Goal: Task Accomplishment & Management: Complete application form

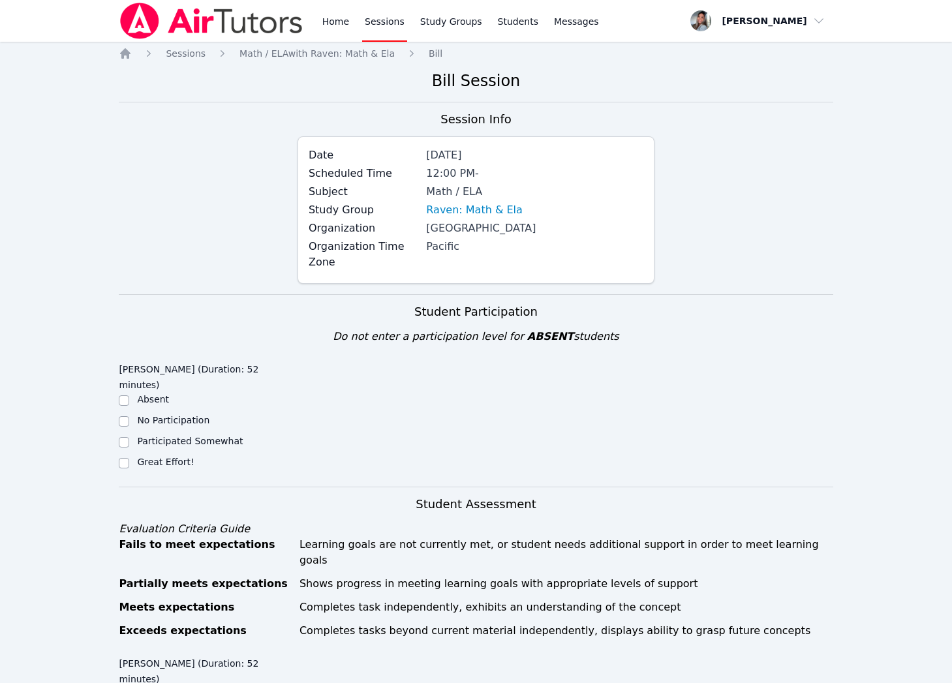
click at [226, 436] on label "Participated Somewhat" at bounding box center [190, 441] width 106 height 10
click at [129, 437] on input "Participated Somewhat" at bounding box center [124, 442] width 10 height 10
checkbox input "true"
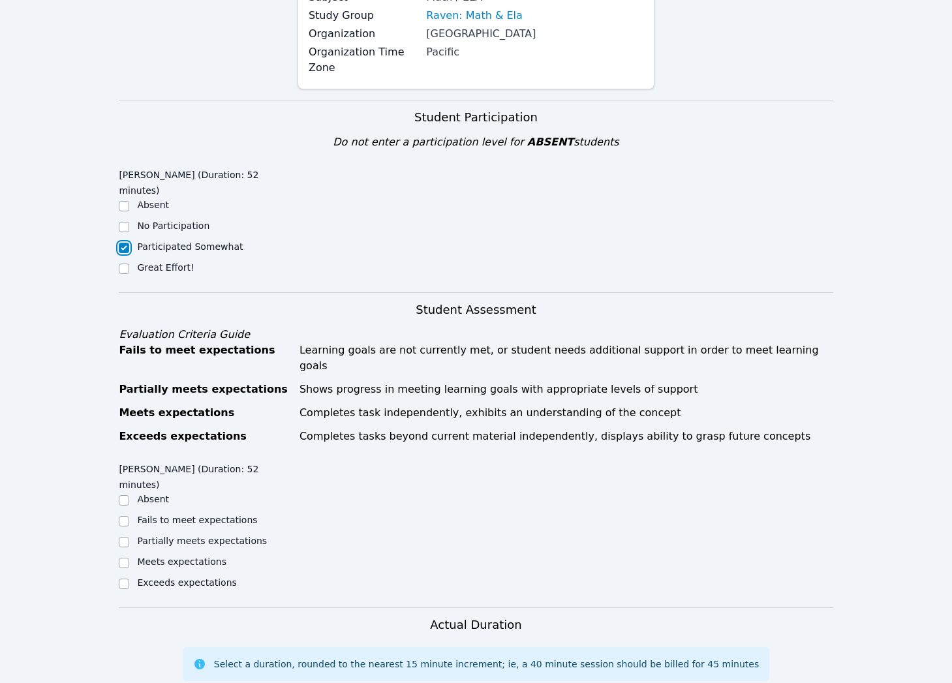
scroll to position [276, 0]
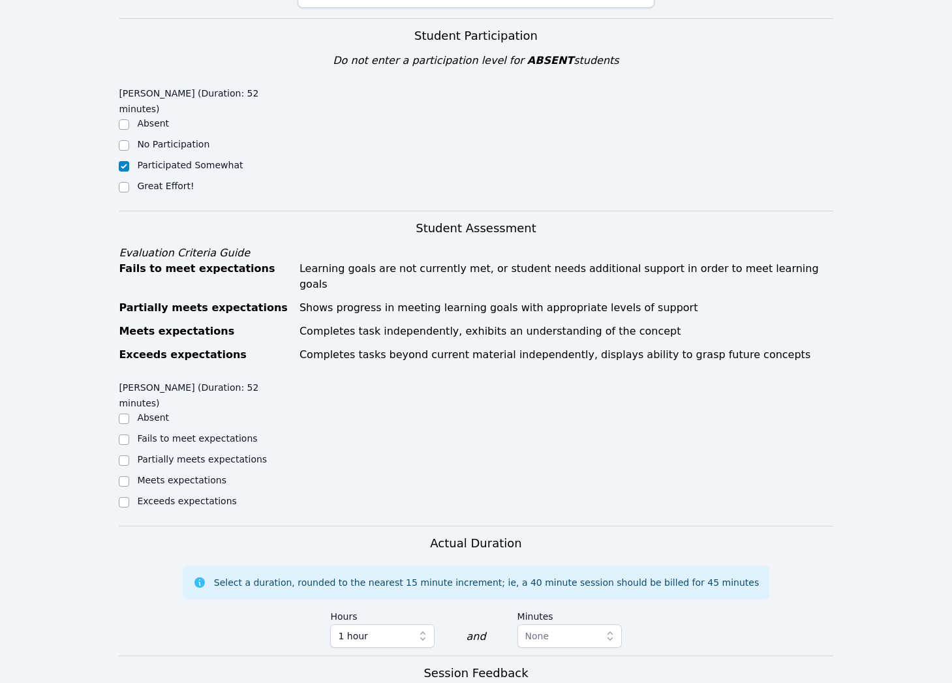
click at [202, 454] on label "Partially meets expectations" at bounding box center [202, 459] width 130 height 10
click at [129, 456] on input "Partially meets expectations" at bounding box center [124, 461] width 10 height 10
checkbox input "true"
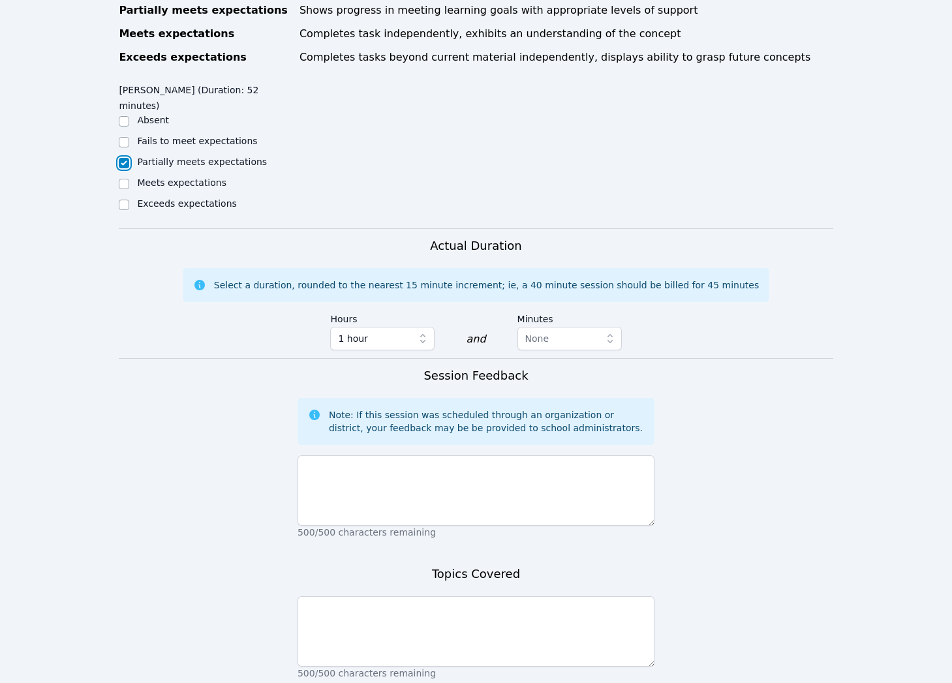
scroll to position [588, 0]
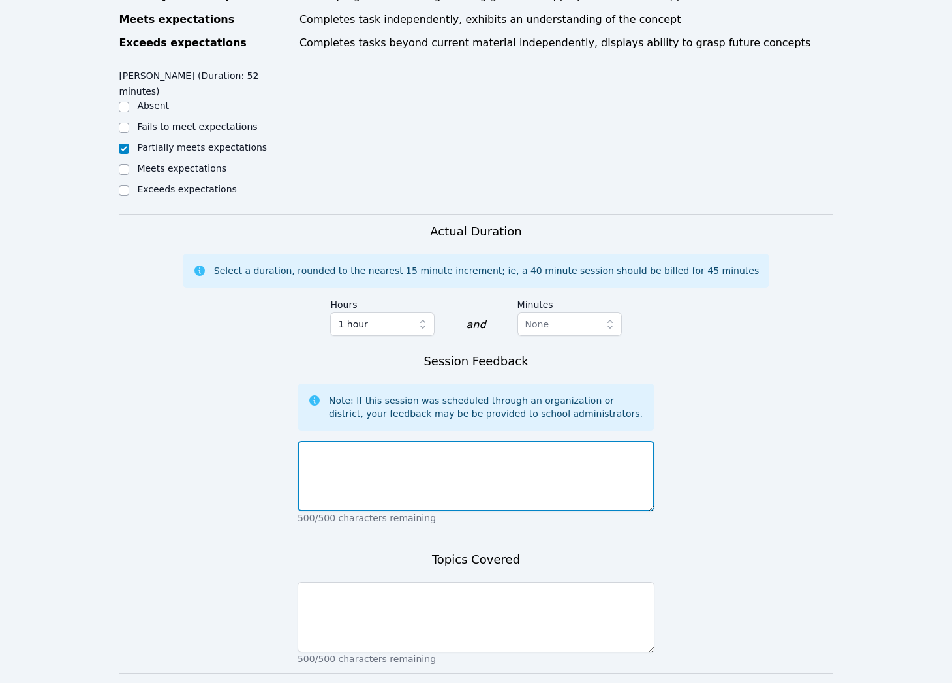
click at [474, 441] on textarea at bounding box center [476, 476] width 357 height 70
click at [453, 441] on textarea "Today we started with" at bounding box center [476, 476] width 357 height 70
click at [452, 441] on textarea "Today we started with" at bounding box center [476, 476] width 357 height 70
click at [470, 441] on textarea "Today we started with" at bounding box center [476, 476] width 357 height 70
click at [452, 441] on textarea "Today we started with" at bounding box center [476, 476] width 357 height 70
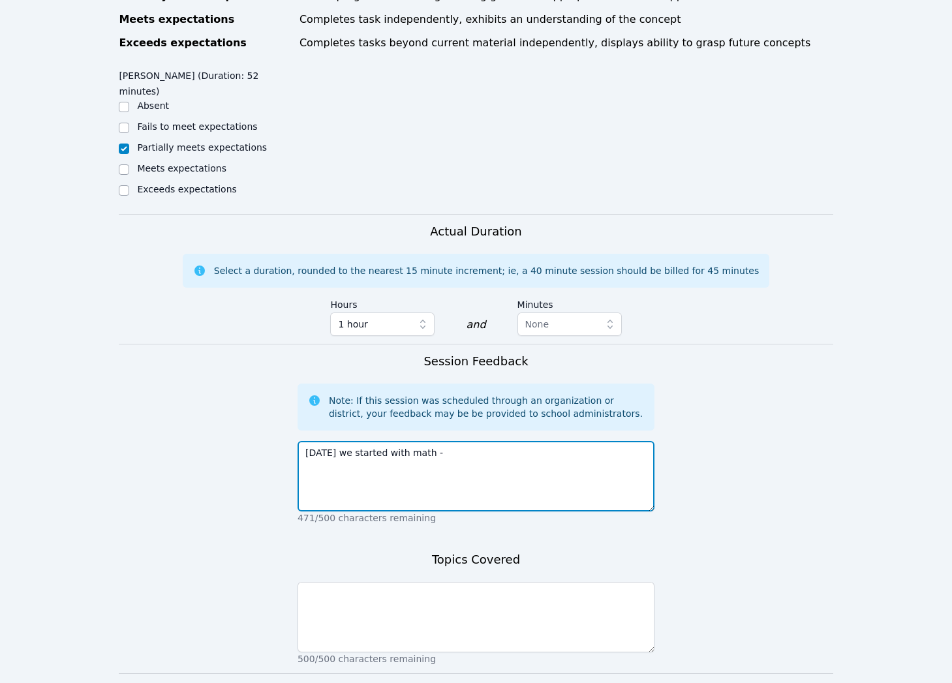
click at [446, 441] on textarea "Today we started with math -" at bounding box center [476, 476] width 357 height 70
click at [458, 441] on textarea "Today we started with math -" at bounding box center [476, 476] width 357 height 70
click at [439, 441] on textarea "Today we started with math -" at bounding box center [476, 476] width 357 height 70
click at [448, 441] on textarea "Today we started with math -" at bounding box center [476, 476] width 357 height 70
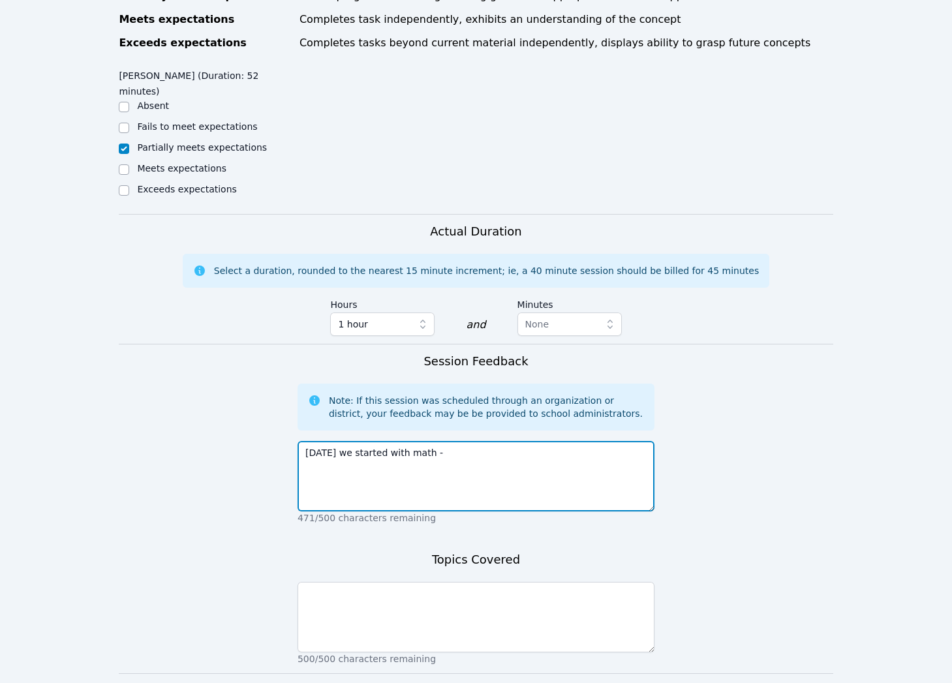
click at [450, 441] on textarea "Today we started with math -" at bounding box center [476, 476] width 357 height 70
drag, startPoint x: 448, startPoint y: 409, endPoint x: 437, endPoint y: 411, distance: 12.0
click at [448, 441] on textarea "Today we started with math -" at bounding box center [476, 476] width 357 height 70
click at [454, 441] on textarea "Today we started with math -" at bounding box center [476, 476] width 357 height 70
click at [613, 441] on textarea "Today we started with math - representing proportional relationships." at bounding box center [476, 476] width 357 height 70
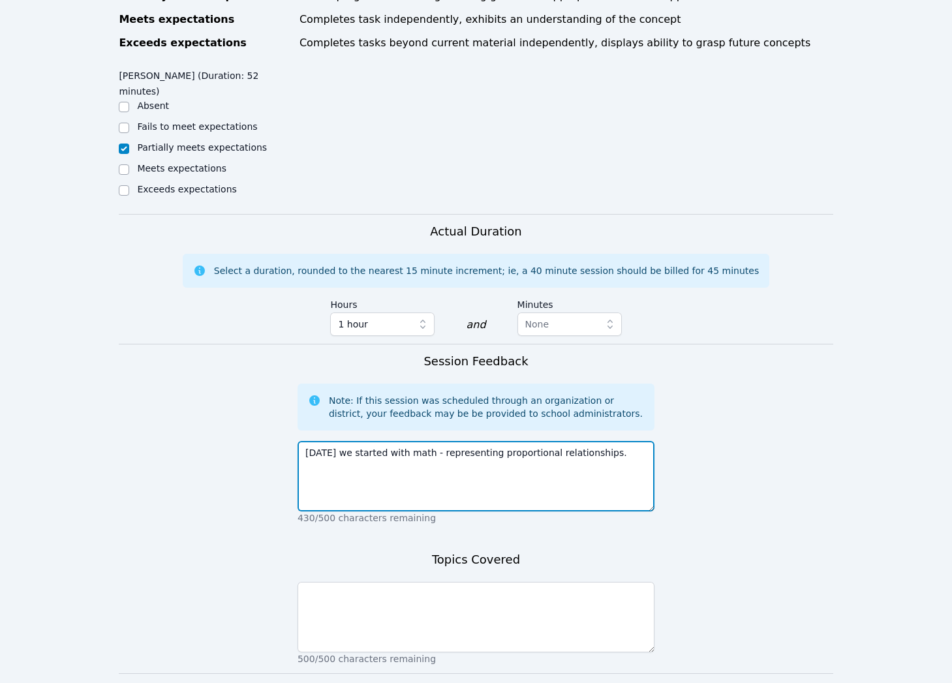
click at [613, 441] on textarea "Today we started with math - representing proportional relationships." at bounding box center [476, 476] width 357 height 70
click at [949, 381] on div "Home Sessions Study Groups Students Messages Open user menu Gabriella Aguilar O…" at bounding box center [476, 92] width 952 height 1361
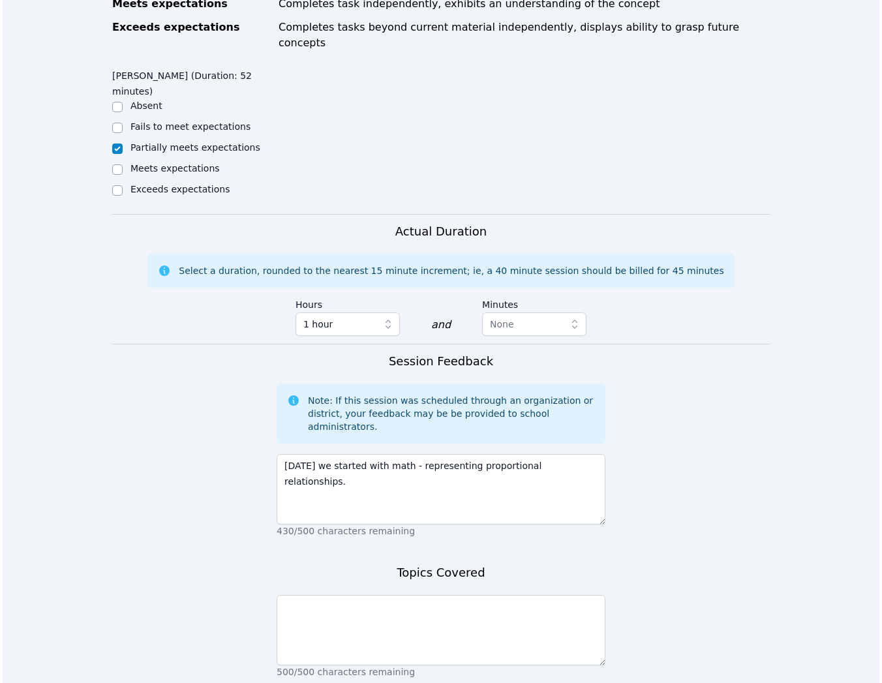
scroll to position [604, 0]
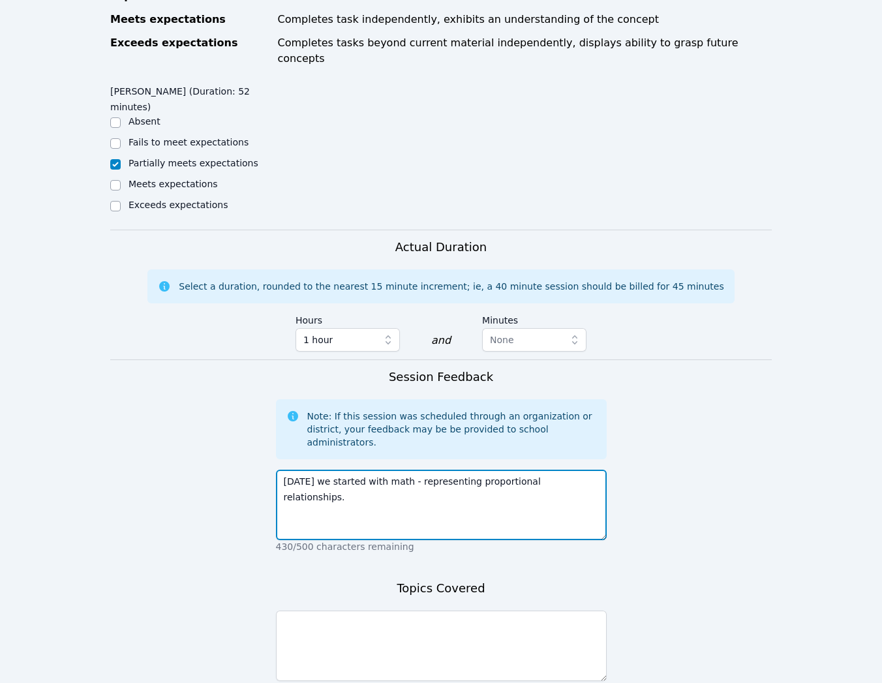
click at [590, 470] on textarea "Today we started with math - representing proportional relationships." at bounding box center [441, 505] width 331 height 70
click at [586, 470] on textarea "Today we started with math - representing proportional relationships." at bounding box center [441, 505] width 331 height 70
click at [497, 472] on textarea "Today we started with math - representing proportional relationships. Raven did…" at bounding box center [441, 505] width 331 height 70
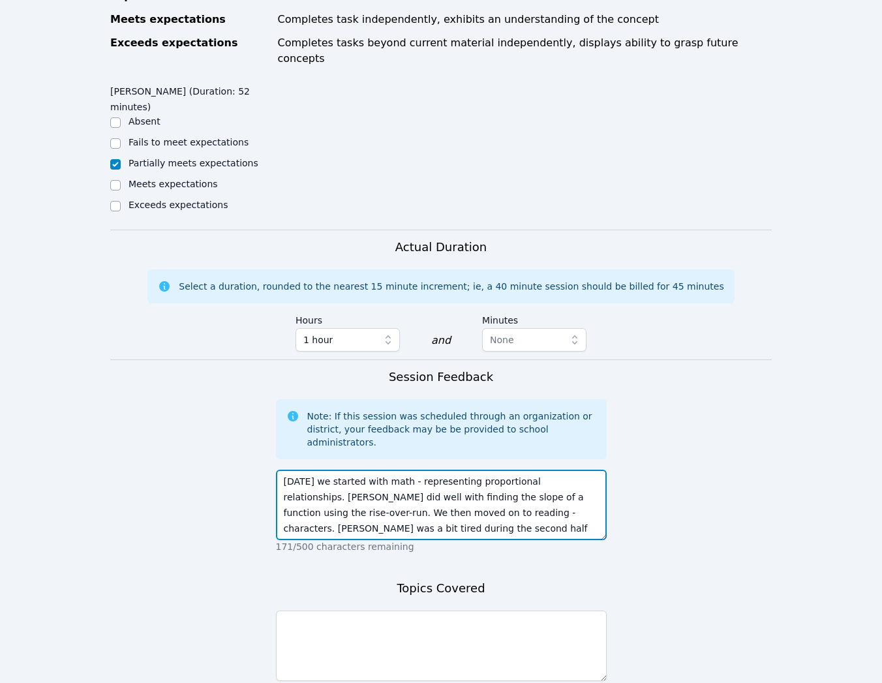
scroll to position [16, 0]
type textarea "Today we started with math - representing proportional relationships. Raven did…"
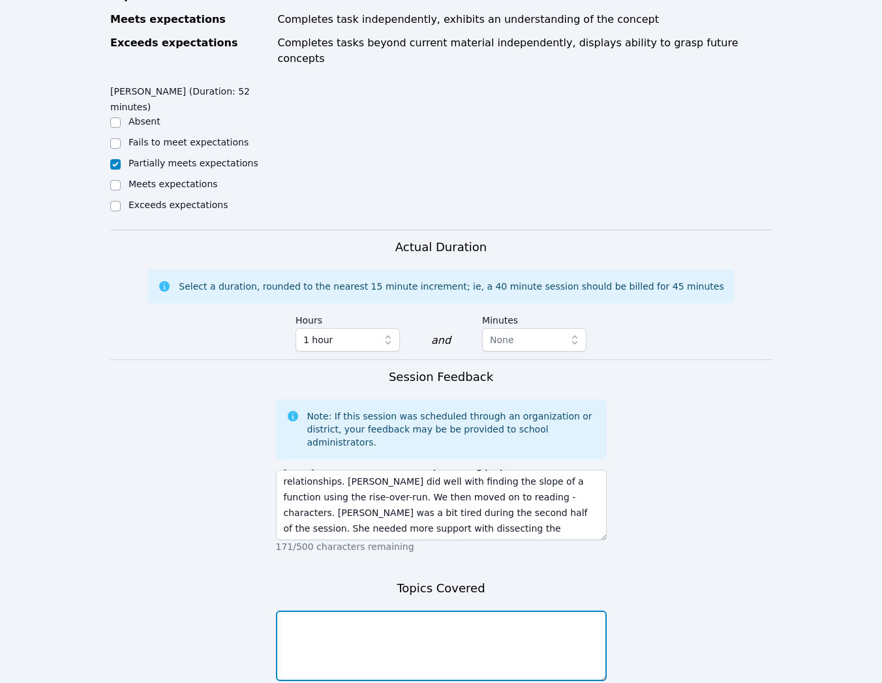
click at [501, 611] on textarea at bounding box center [441, 646] width 331 height 70
click at [341, 611] on textarea "Math - Representing proportional relationships Reading -" at bounding box center [441, 646] width 331 height 70
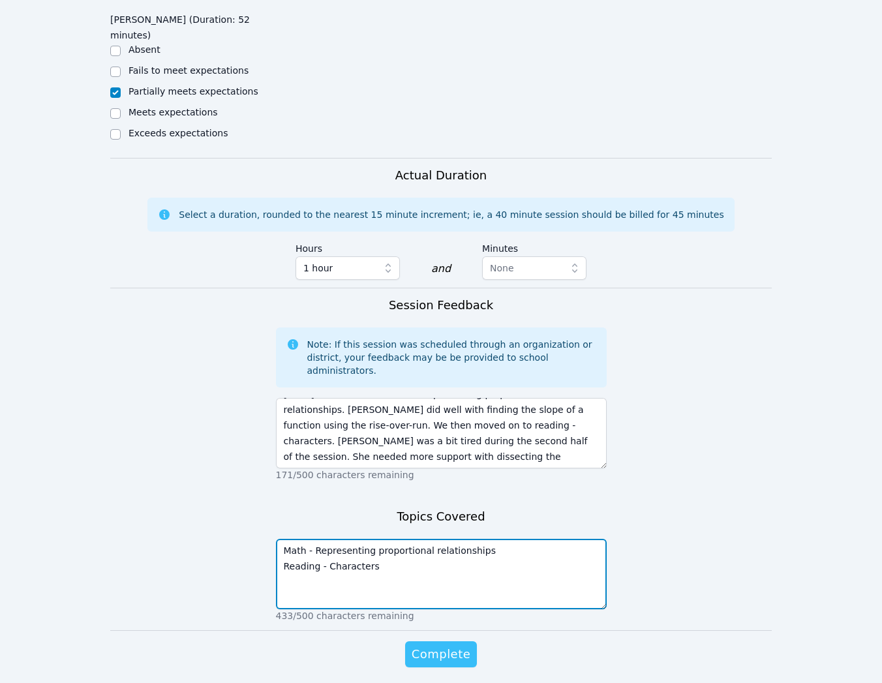
type textarea "Math - Representing proportional relationships Reading - Characters"
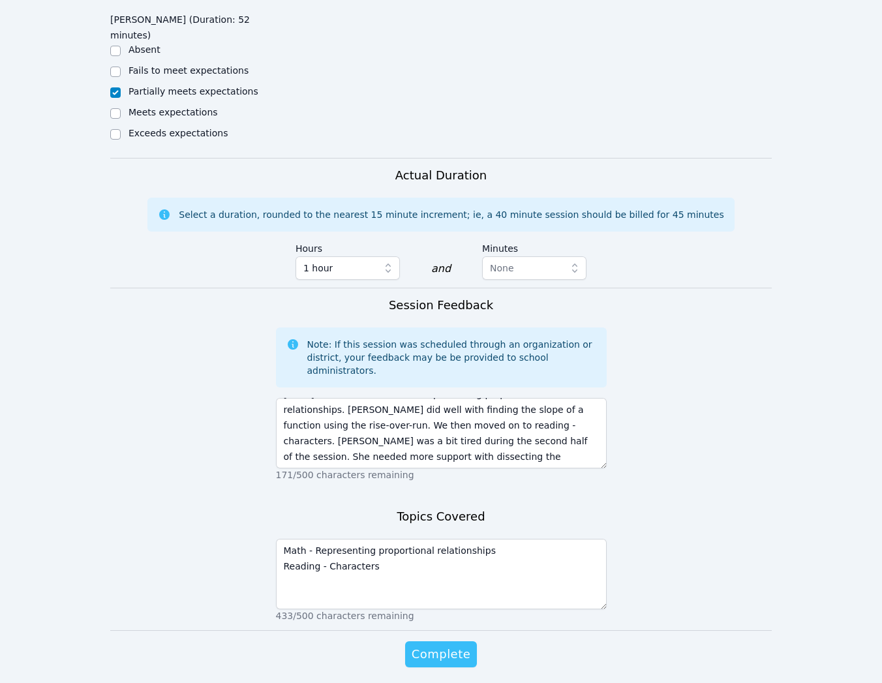
click at [431, 645] on span "Complete" at bounding box center [441, 654] width 59 height 18
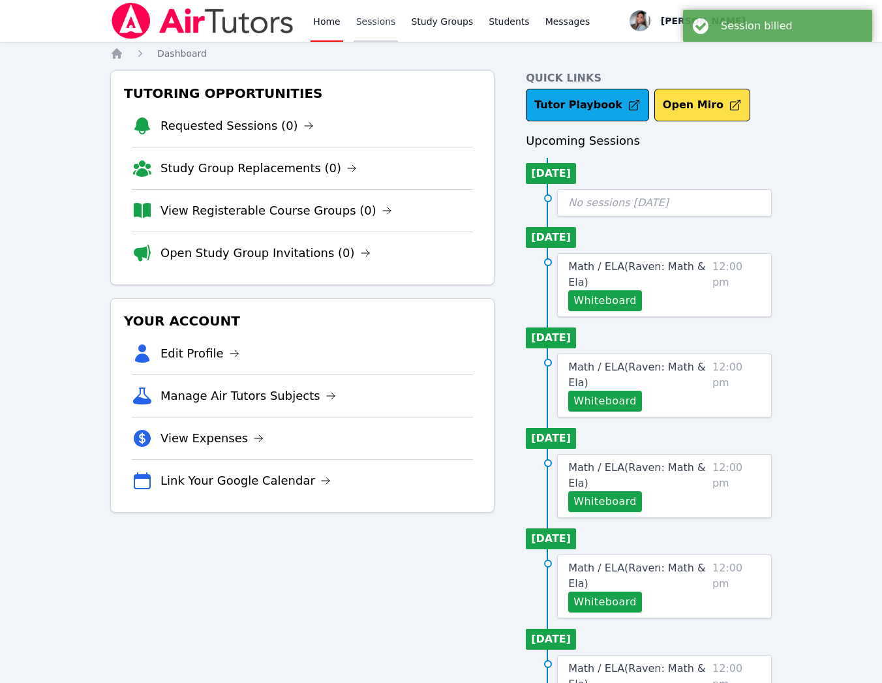
click at [382, 25] on link "Sessions" at bounding box center [376, 21] width 45 height 42
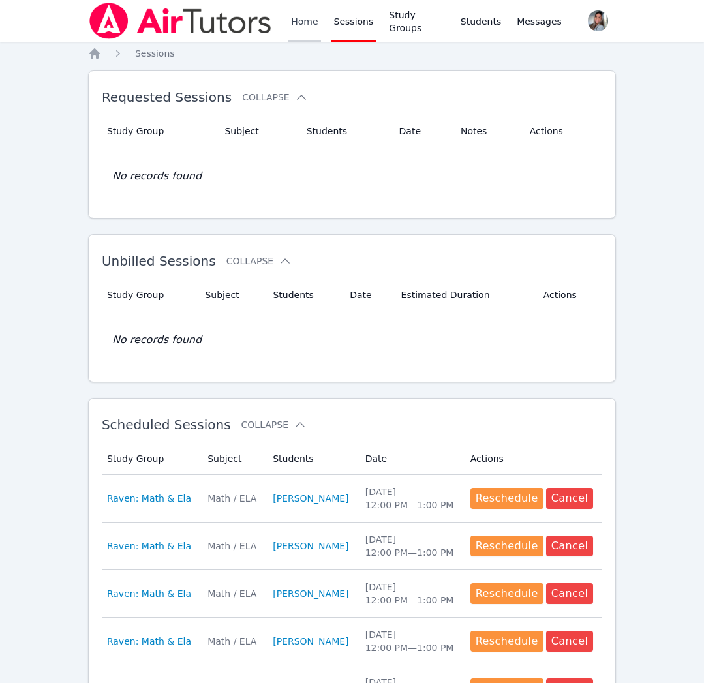
click at [302, 25] on link "Home" at bounding box center [304, 21] width 32 height 42
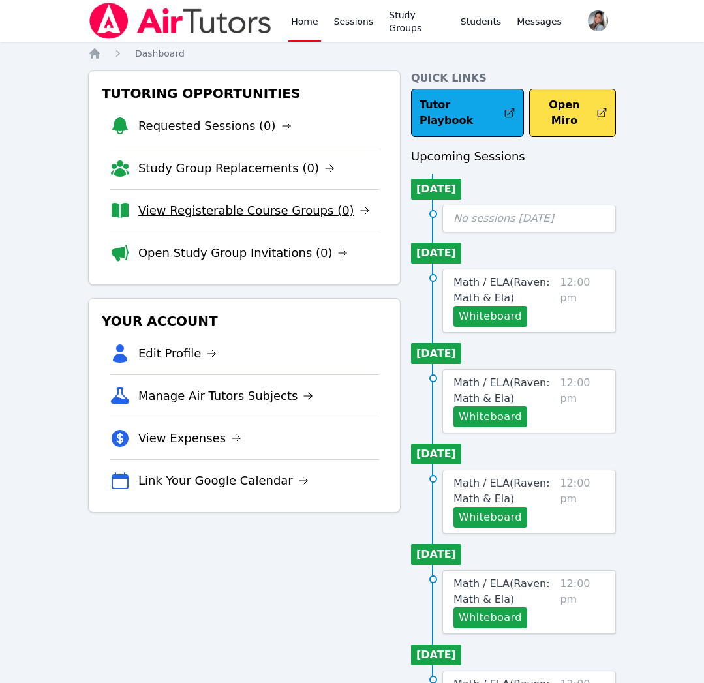
click at [260, 211] on link "View Registerable Course Groups (0)" at bounding box center [254, 211] width 232 height 18
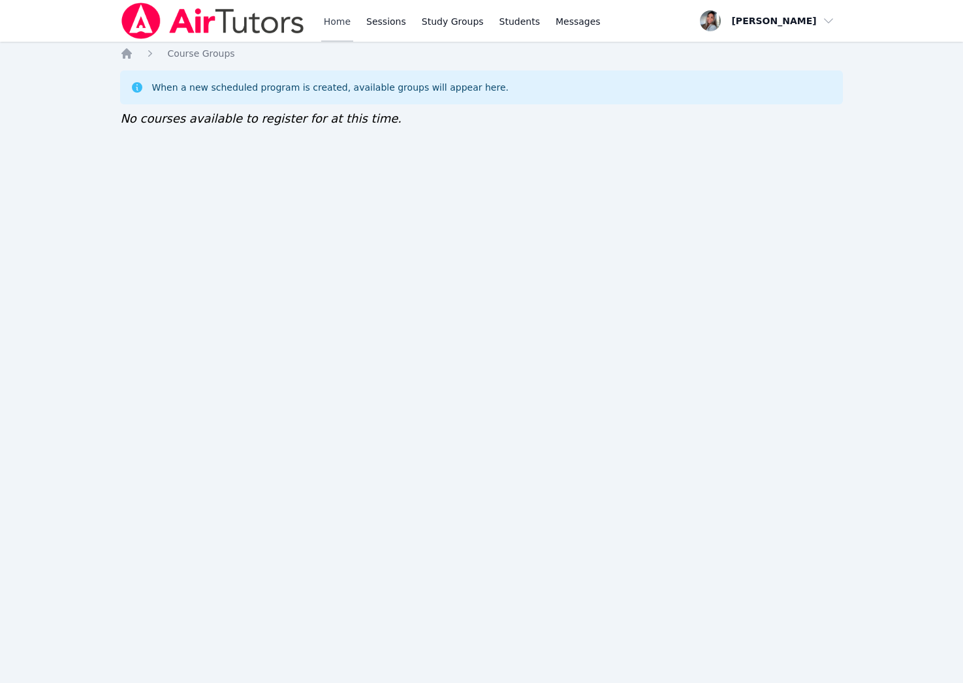
click at [335, 21] on link "Home" at bounding box center [337, 21] width 32 height 42
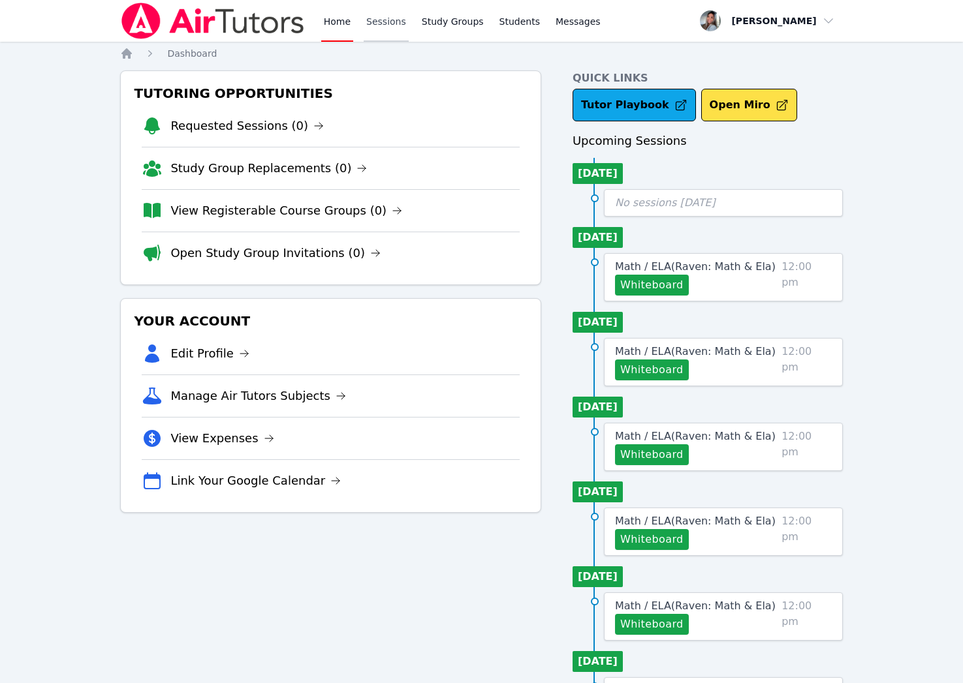
click at [372, 25] on link "Sessions" at bounding box center [386, 21] width 45 height 42
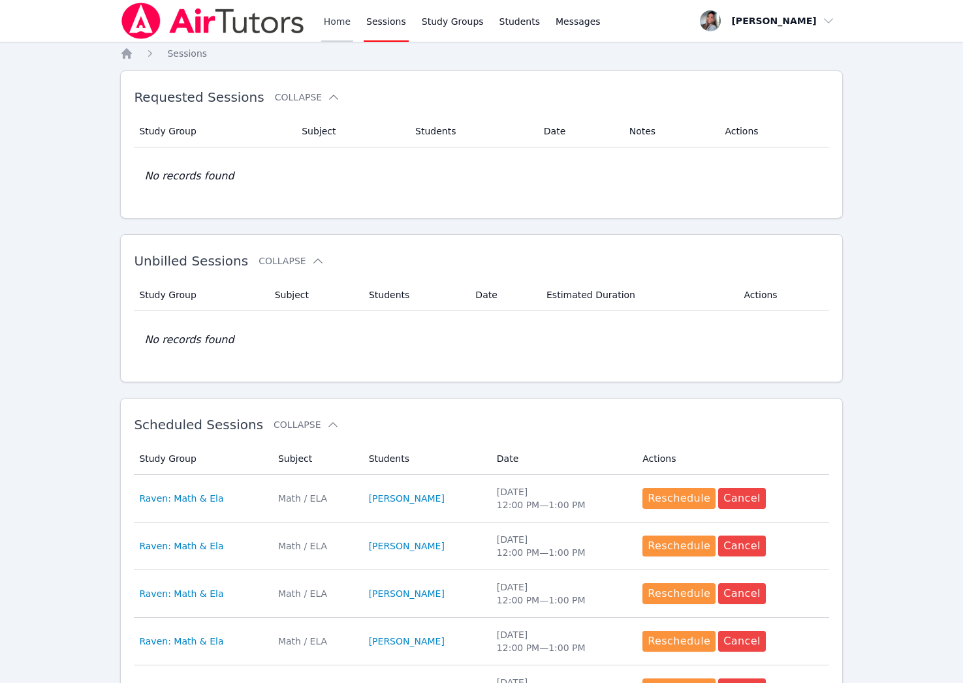
click at [324, 25] on link "Home" at bounding box center [337, 21] width 32 height 42
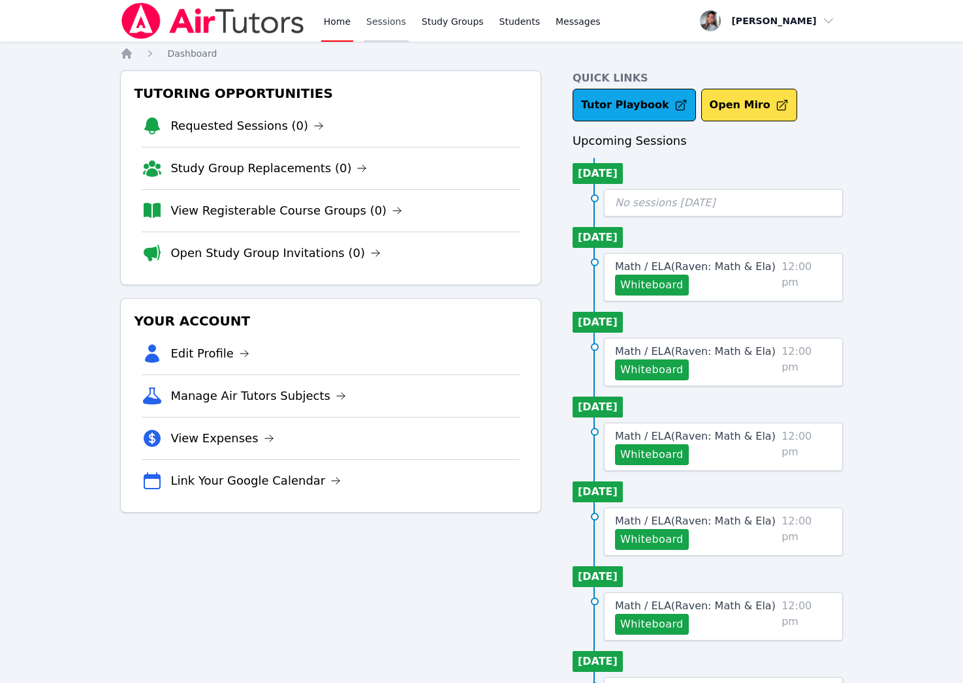
click at [401, 25] on link "Sessions" at bounding box center [386, 21] width 45 height 42
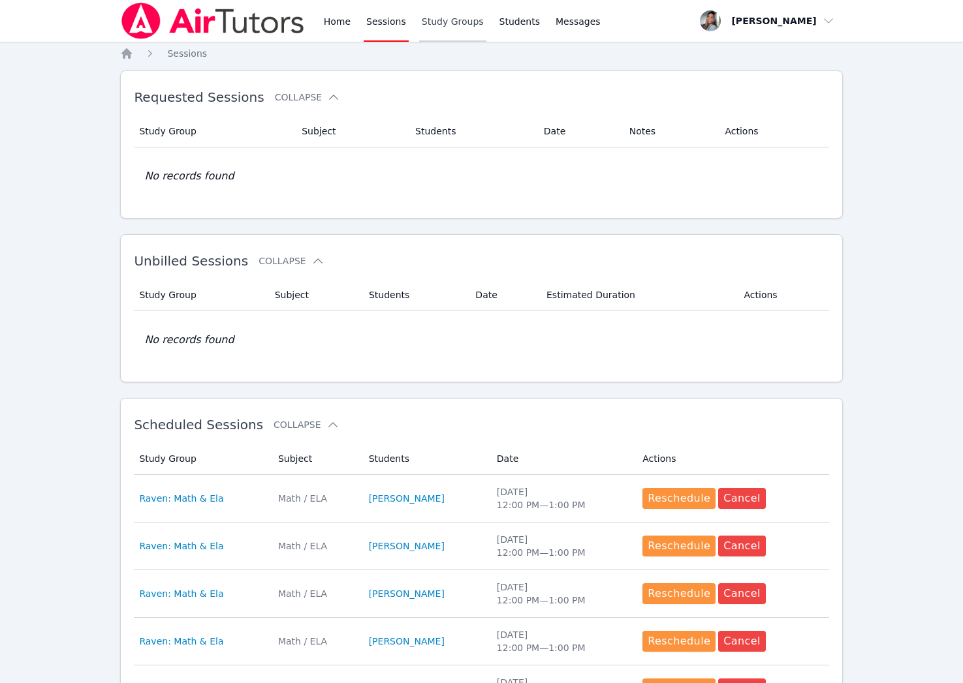
click at [437, 26] on link "Study Groups" at bounding box center [452, 21] width 67 height 42
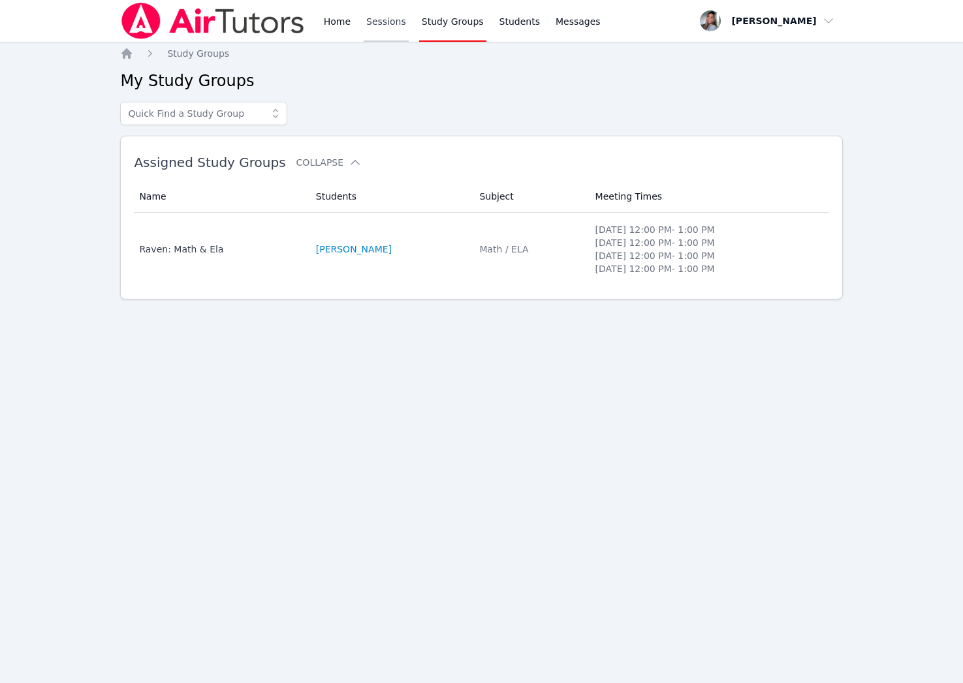
click at [383, 29] on link "Sessions" at bounding box center [386, 21] width 45 height 42
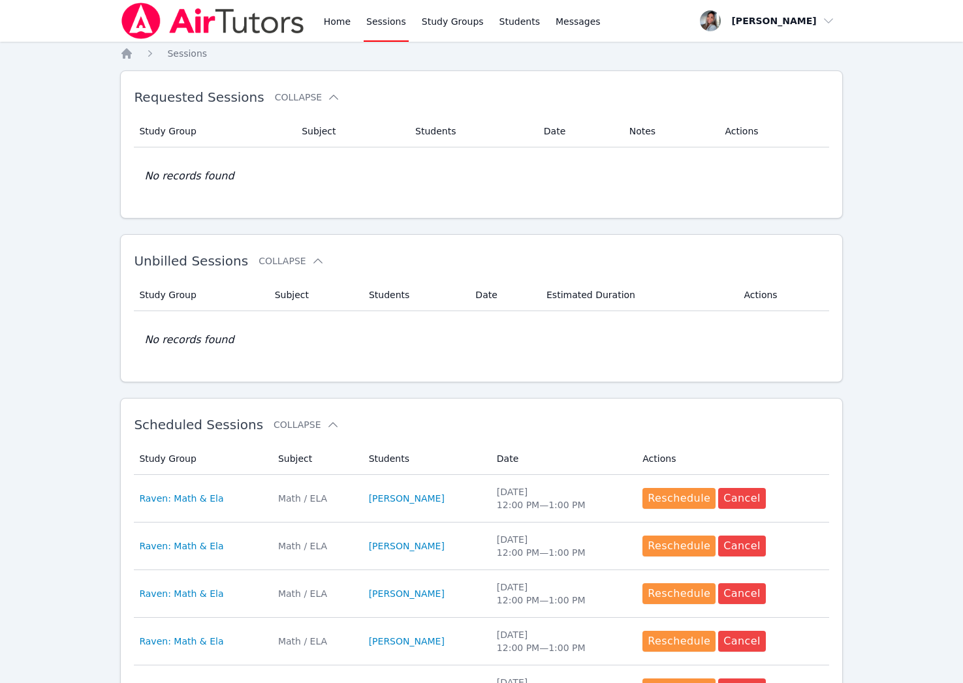
drag, startPoint x: 339, startPoint y: 29, endPoint x: 379, endPoint y: 31, distance: 39.8
click at [339, 29] on link "Home" at bounding box center [337, 21] width 32 height 42
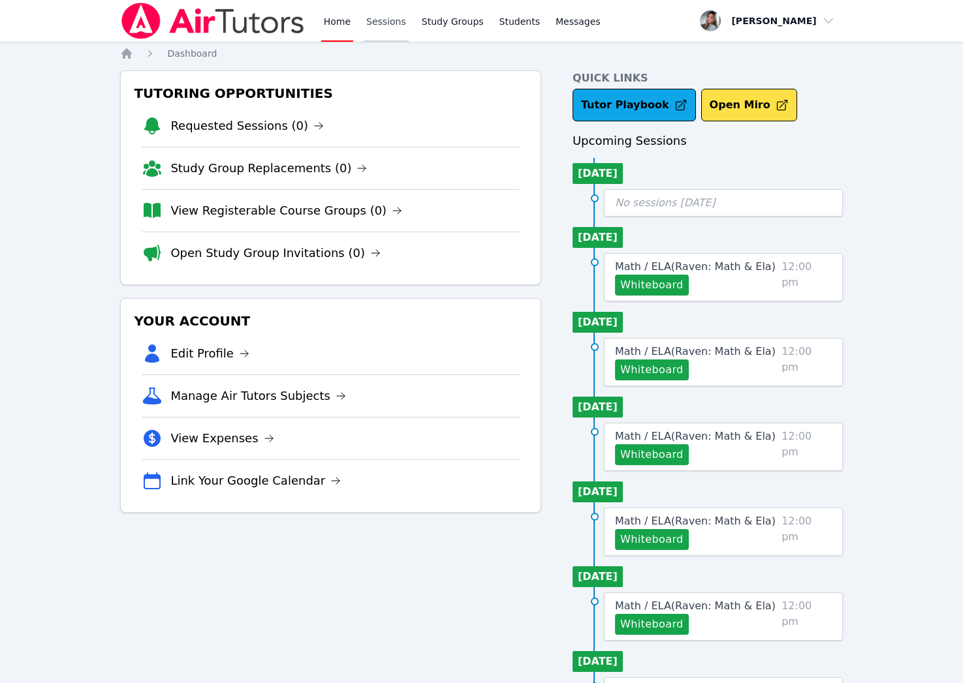
click at [399, 27] on link "Sessions" at bounding box center [386, 21] width 45 height 42
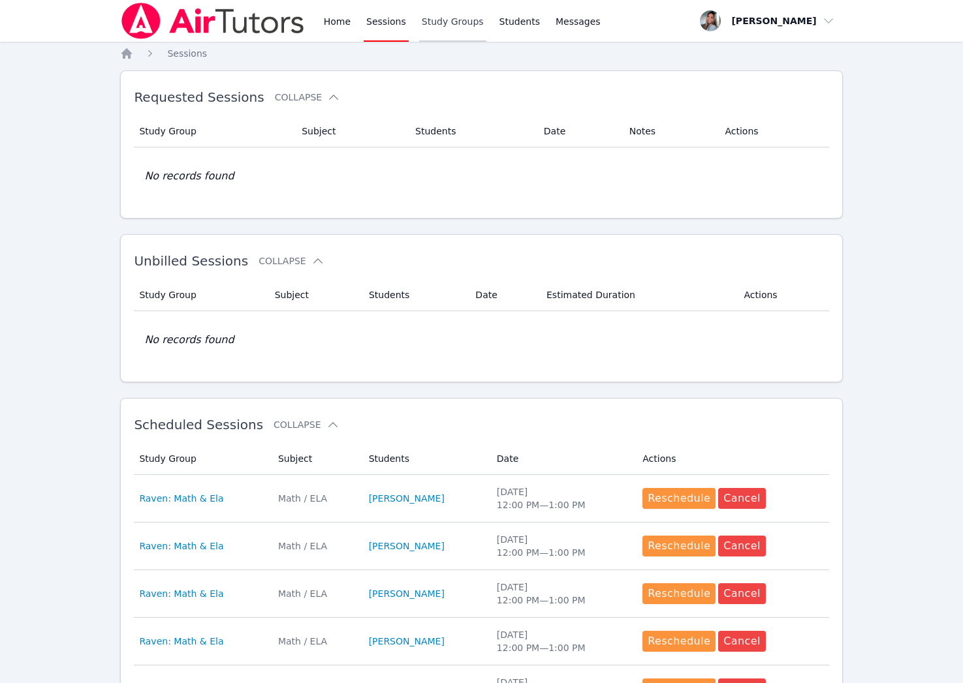
click at [448, 23] on link "Study Groups" at bounding box center [452, 21] width 67 height 42
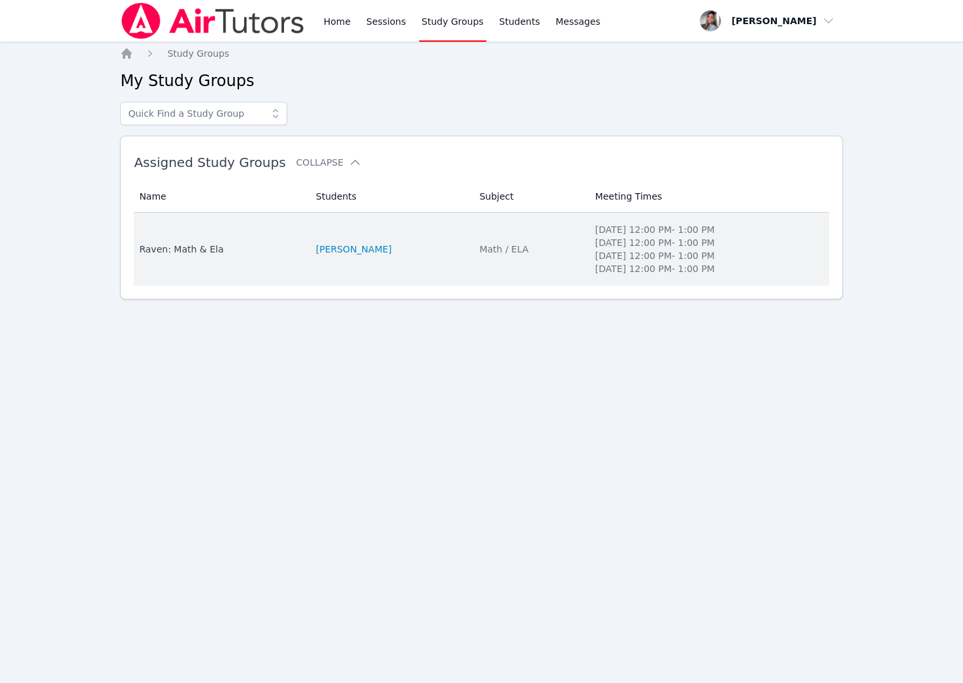
click at [414, 241] on td "Students RAVEN BROWN" at bounding box center [390, 249] width 164 height 73
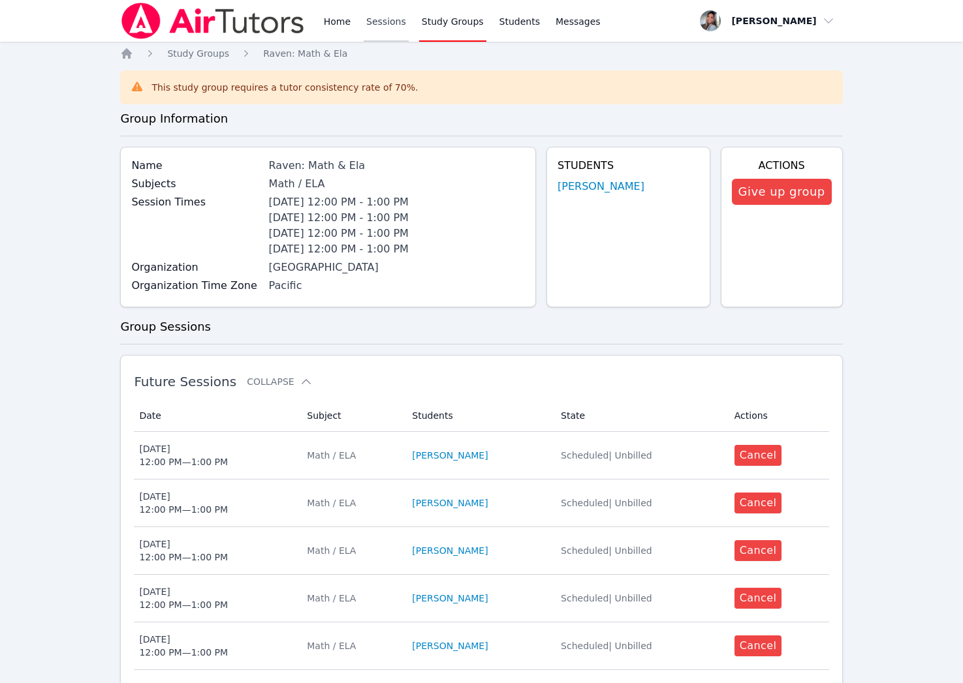
click at [378, 25] on link "Sessions" at bounding box center [386, 21] width 45 height 42
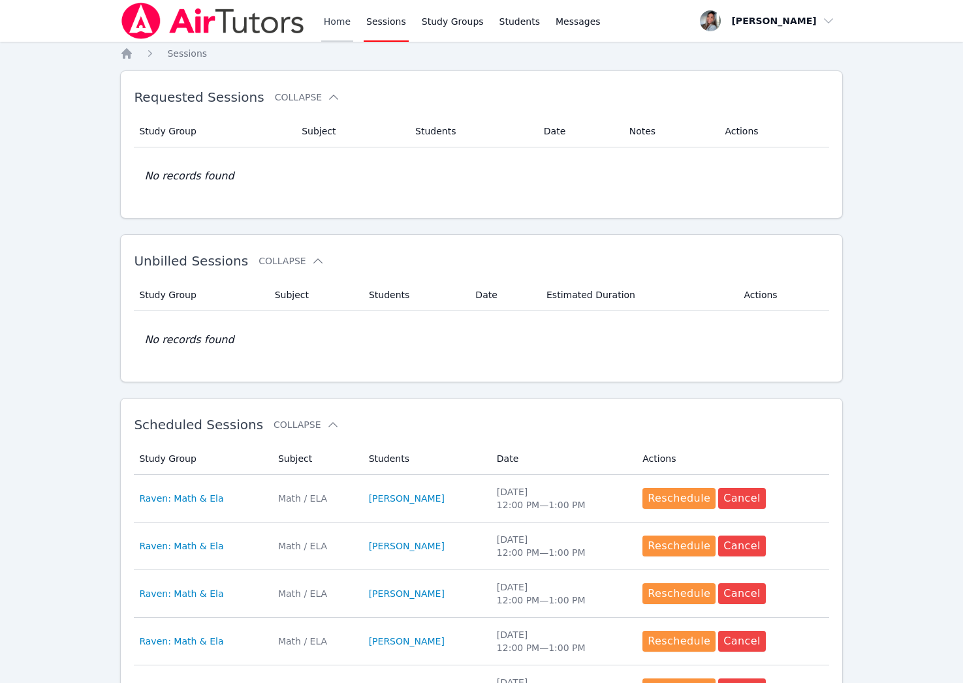
click at [338, 31] on link "Home" at bounding box center [337, 21] width 32 height 42
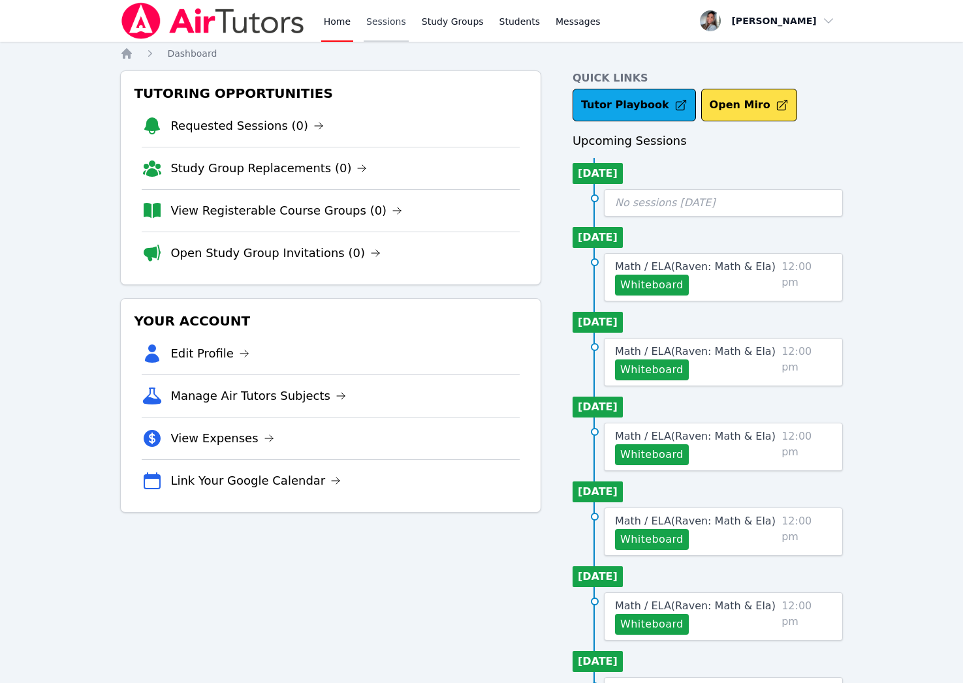
click at [396, 27] on link "Sessions" at bounding box center [386, 21] width 45 height 42
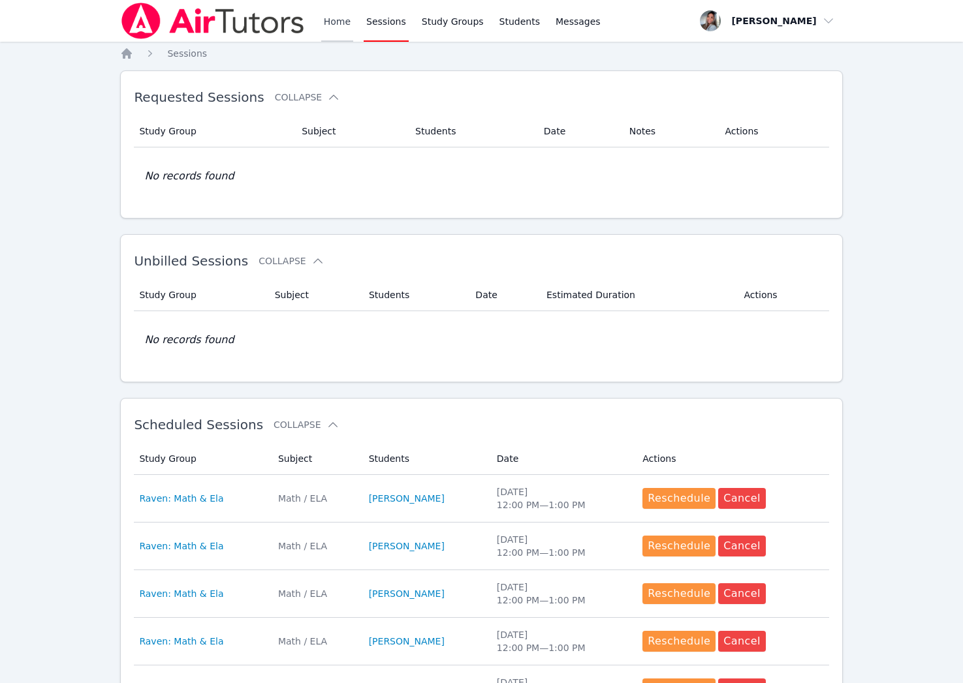
click at [328, 16] on link "Home" at bounding box center [337, 21] width 32 height 42
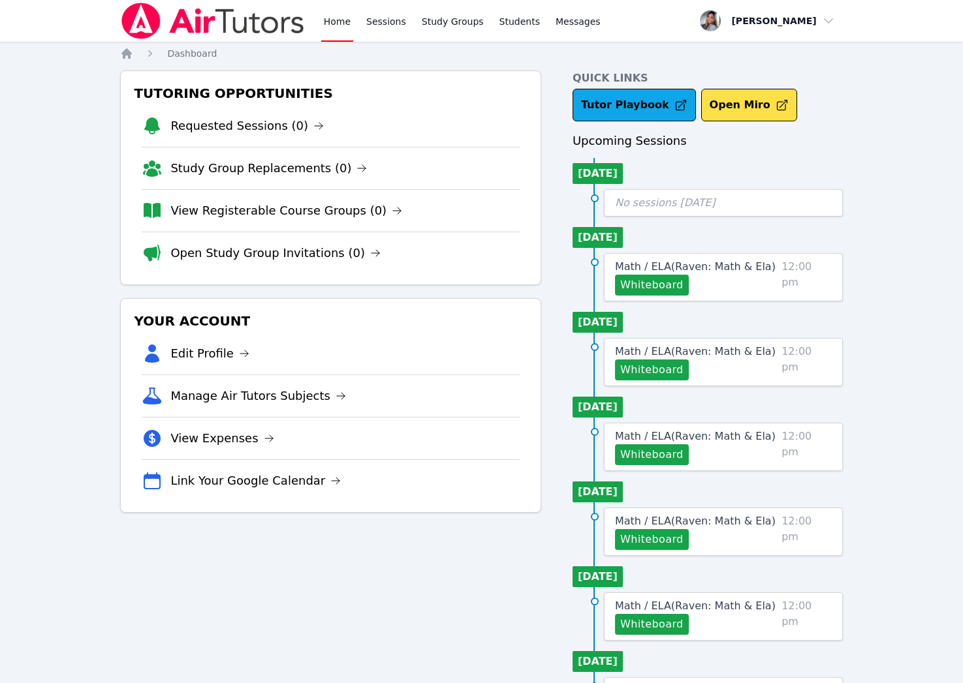
click at [940, 332] on div "Home Sessions Study Groups Students Messages Open user menu Gabriella Aguilar O…" at bounding box center [481, 538] width 963 height 1076
click at [389, 29] on link "Sessions" at bounding box center [386, 21] width 45 height 42
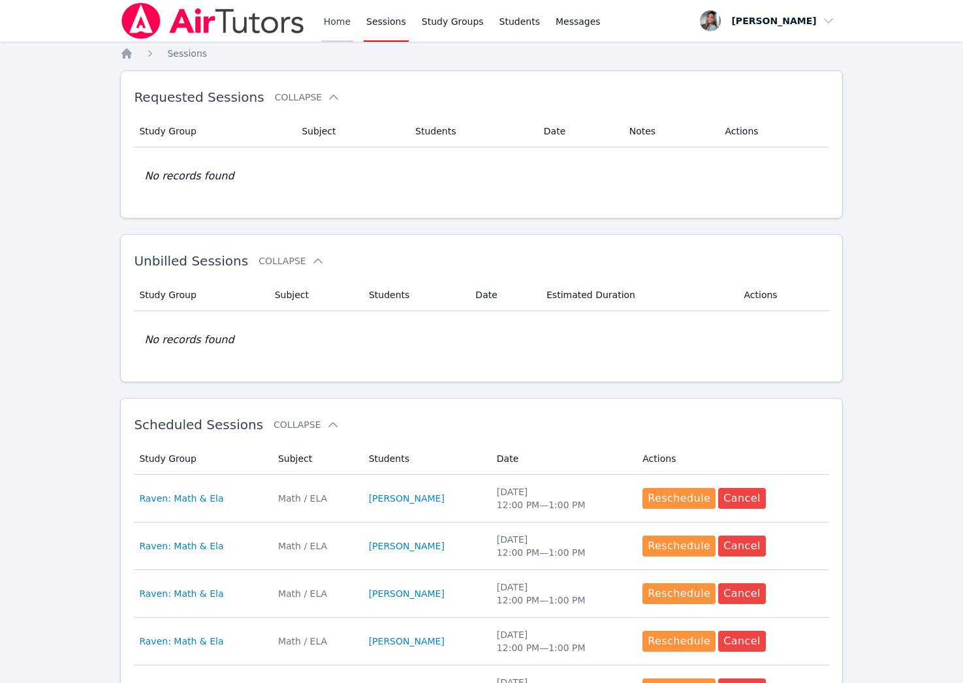
click at [333, 21] on link "Home" at bounding box center [337, 21] width 32 height 42
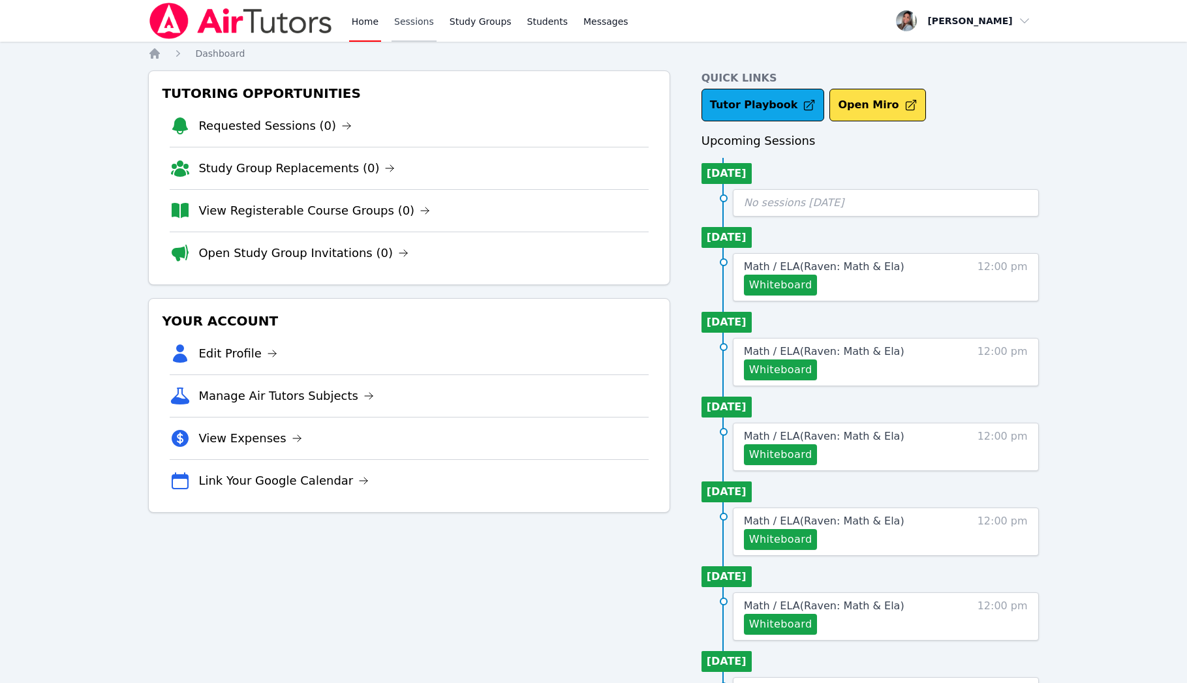
click at [409, 22] on link "Sessions" at bounding box center [414, 21] width 45 height 42
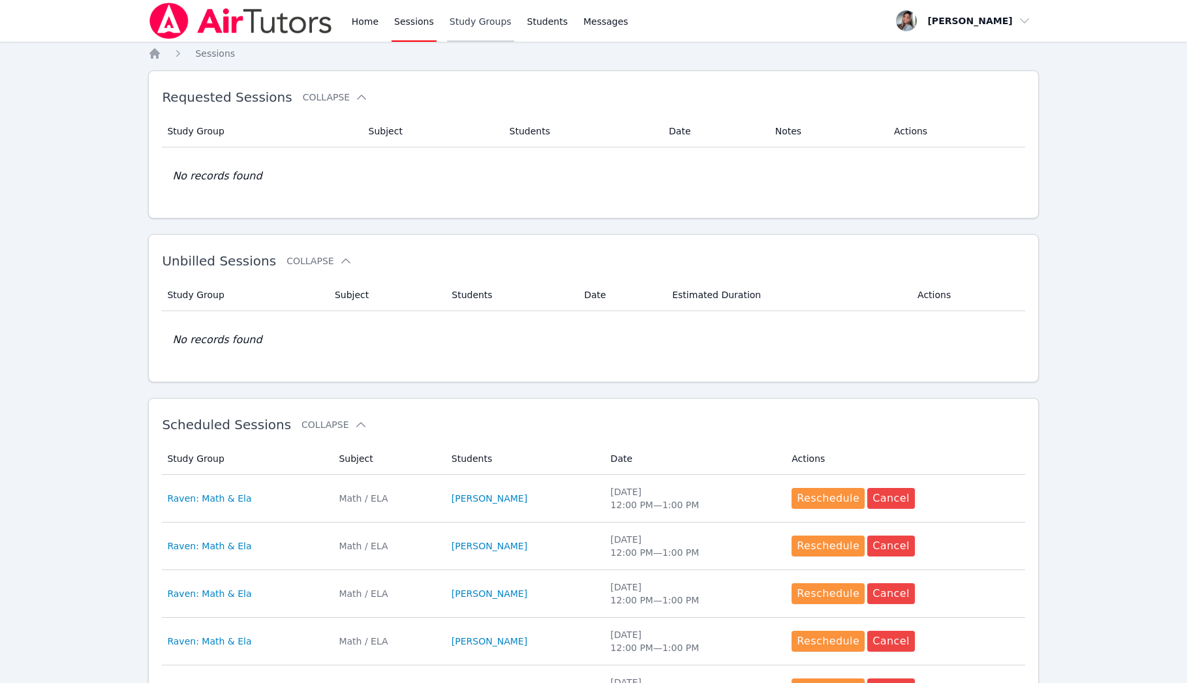
click at [484, 26] on link "Study Groups" at bounding box center [480, 21] width 67 height 42
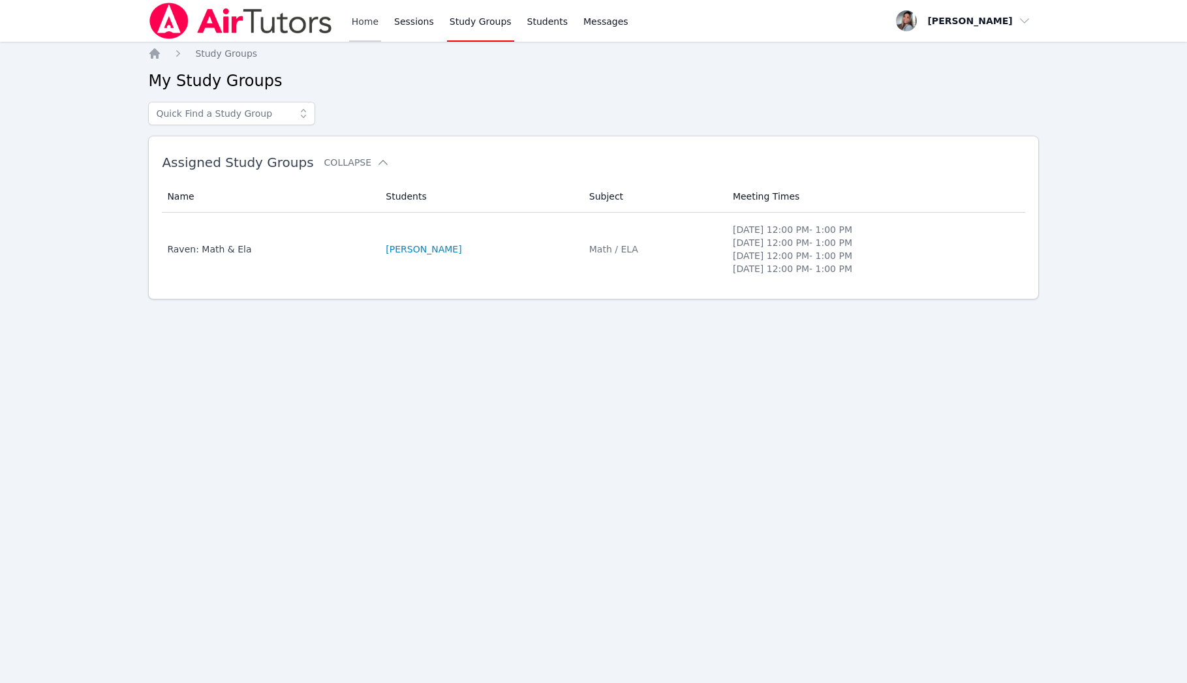
click at [360, 24] on link "Home" at bounding box center [365, 21] width 32 height 42
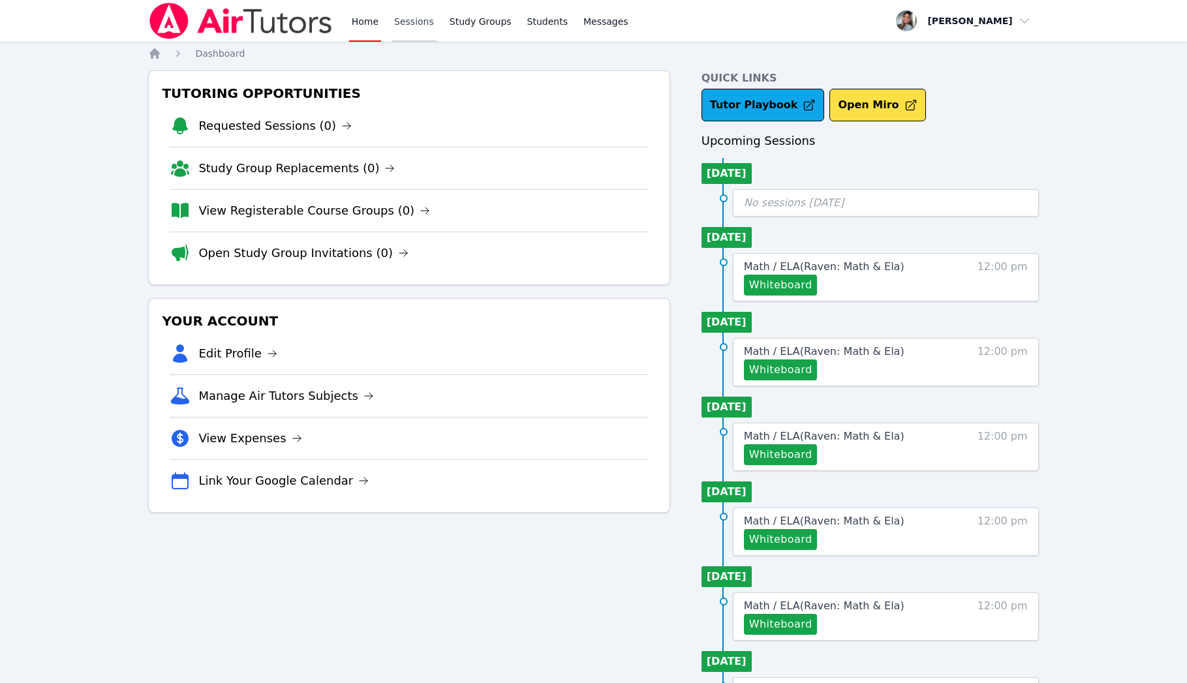
click at [405, 27] on link "Sessions" at bounding box center [414, 21] width 45 height 42
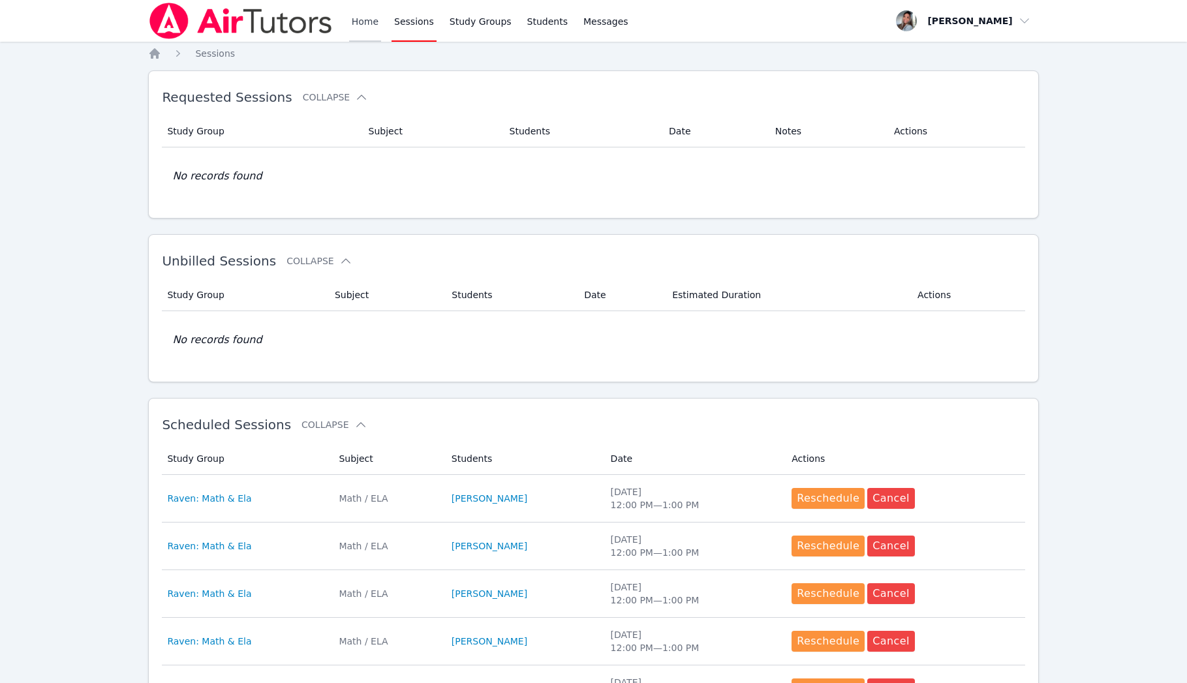
click at [363, 25] on link "Home" at bounding box center [365, 21] width 32 height 42
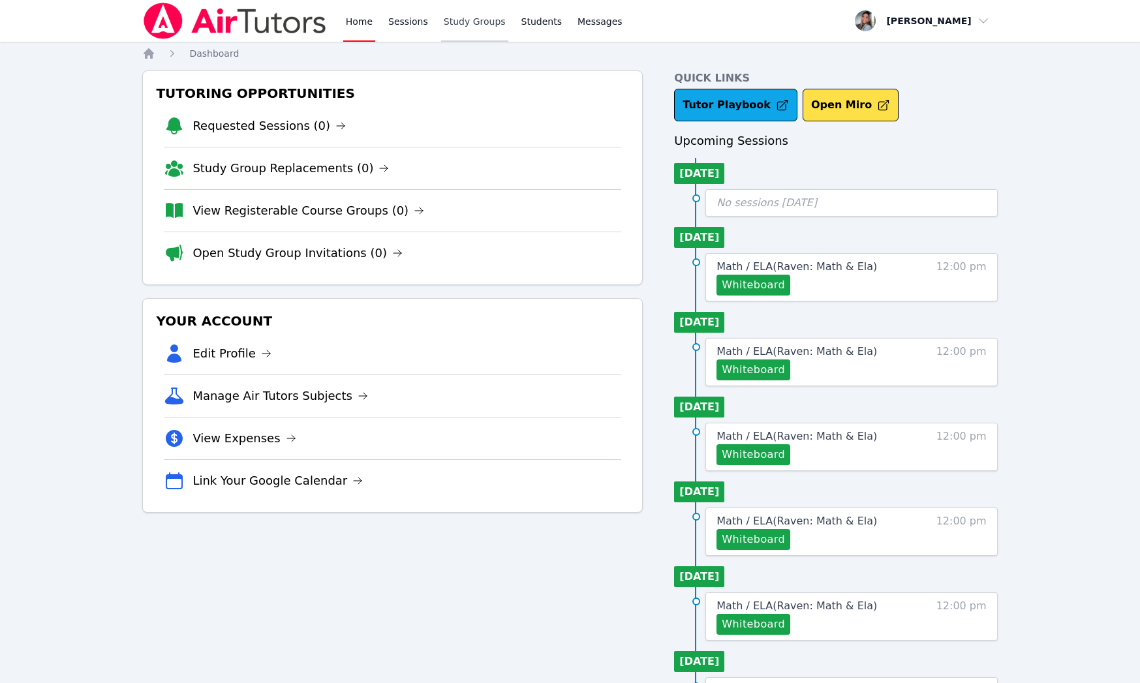
click at [487, 26] on link "Study Groups" at bounding box center [474, 21] width 67 height 42
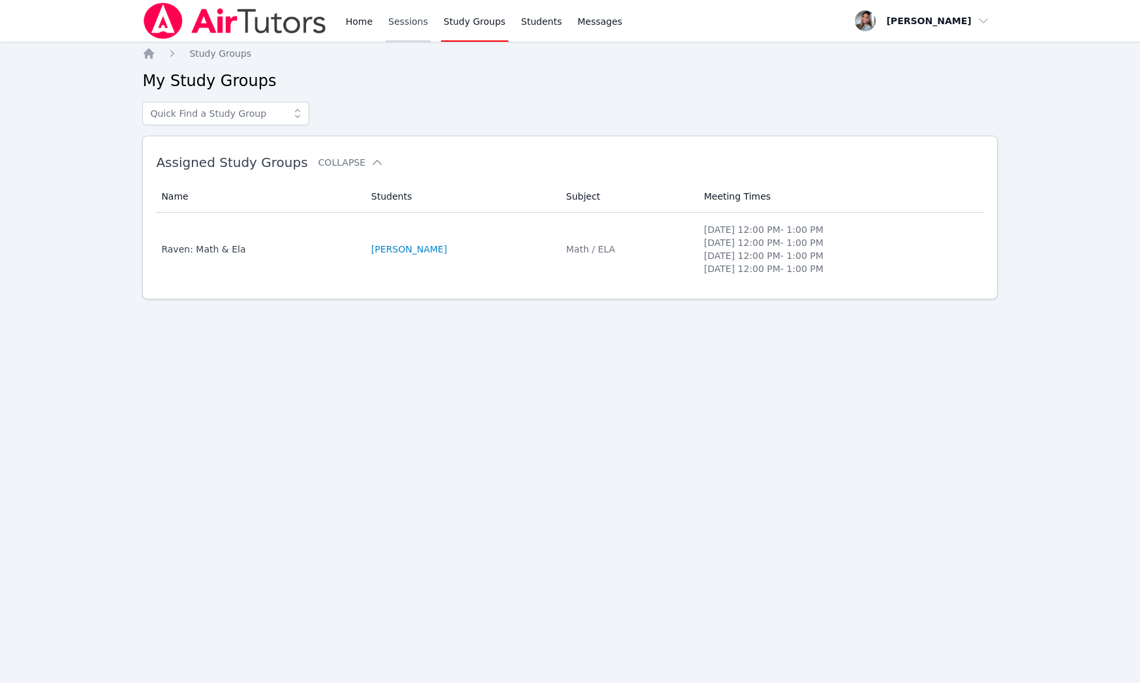
click at [405, 20] on link "Sessions" at bounding box center [408, 21] width 45 height 42
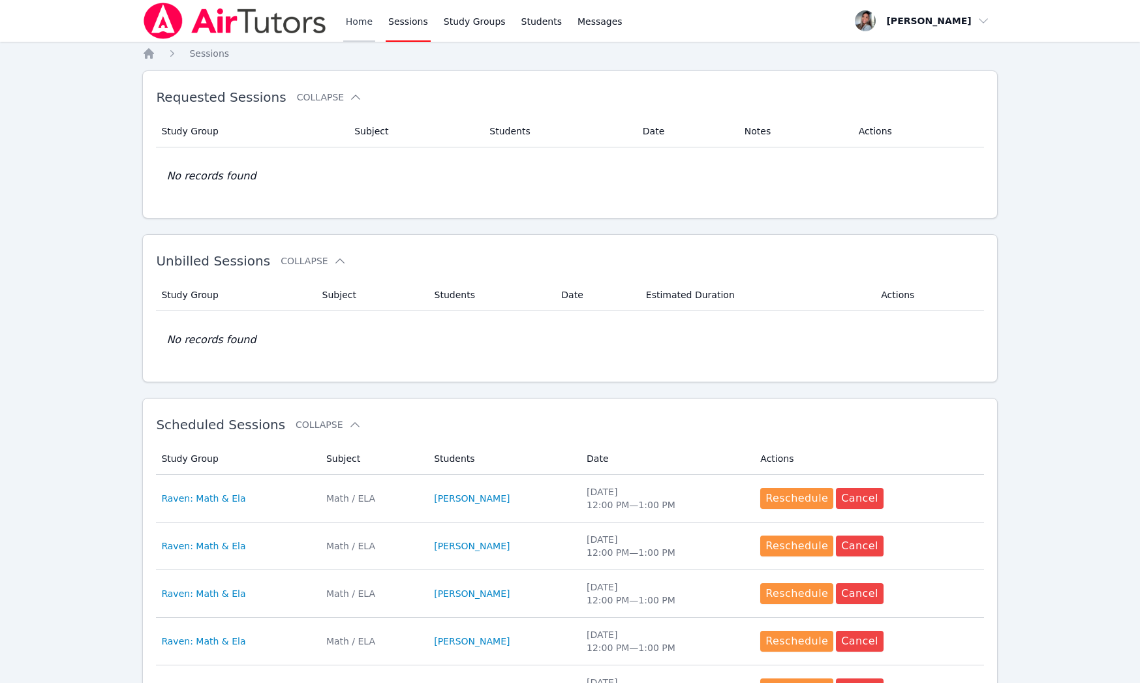
click at [365, 24] on link "Home" at bounding box center [359, 21] width 32 height 42
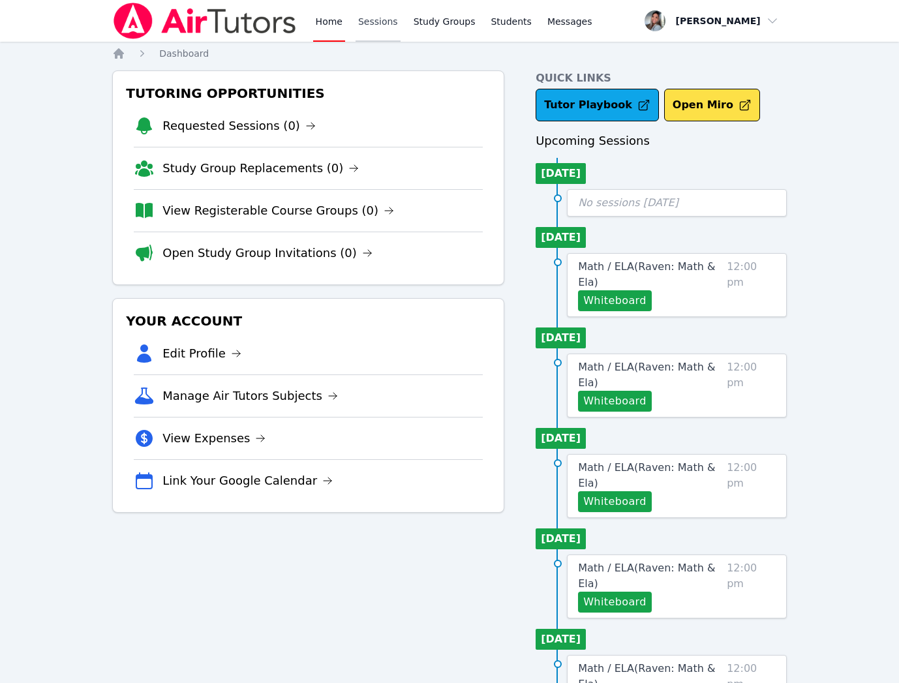
click at [385, 27] on link "Sessions" at bounding box center [378, 21] width 45 height 42
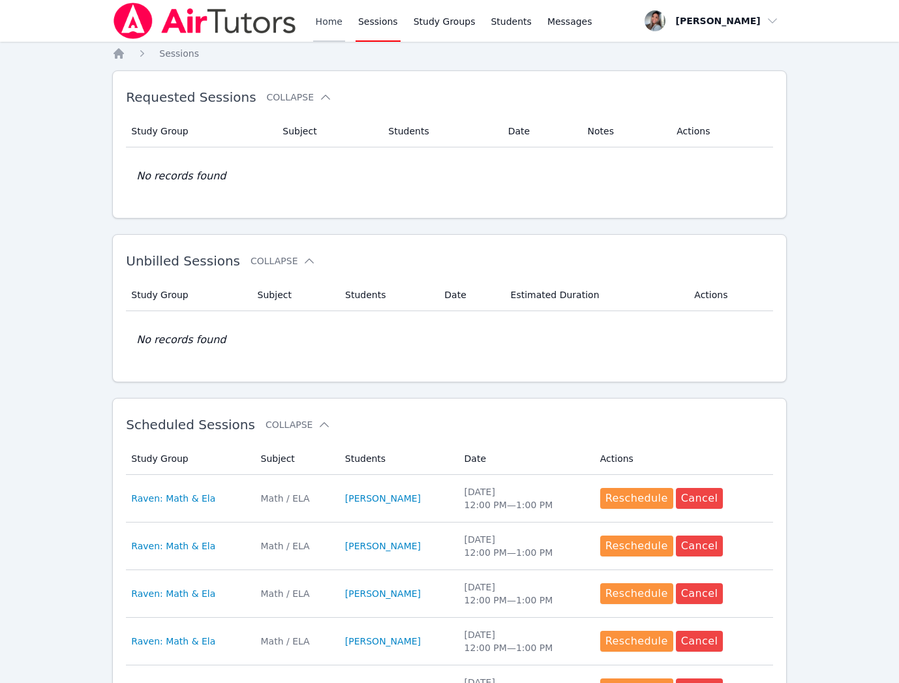
click at [330, 22] on link "Home" at bounding box center [329, 21] width 32 height 42
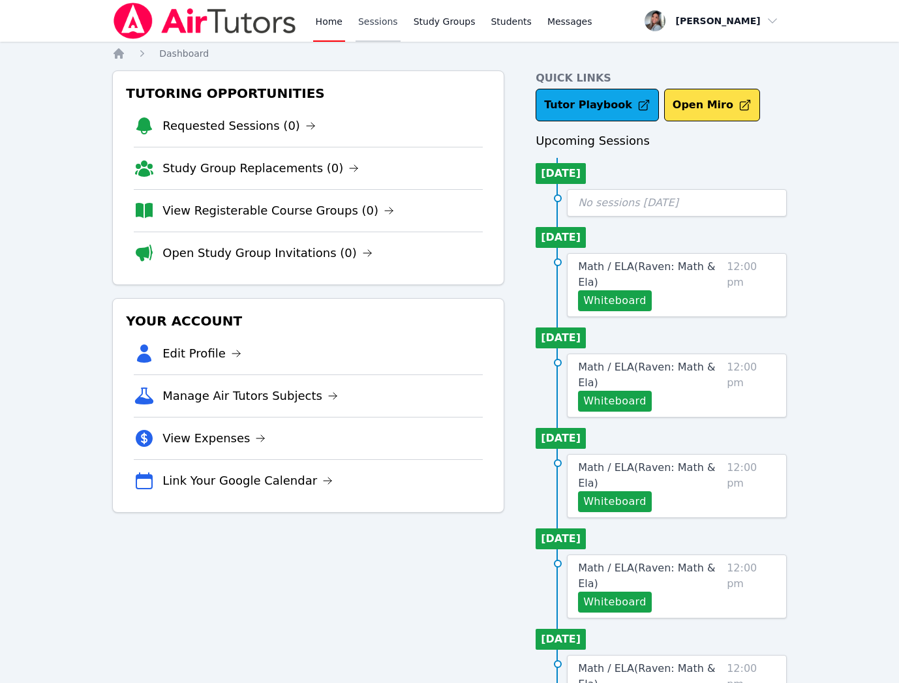
click at [376, 28] on link "Sessions" at bounding box center [378, 21] width 45 height 42
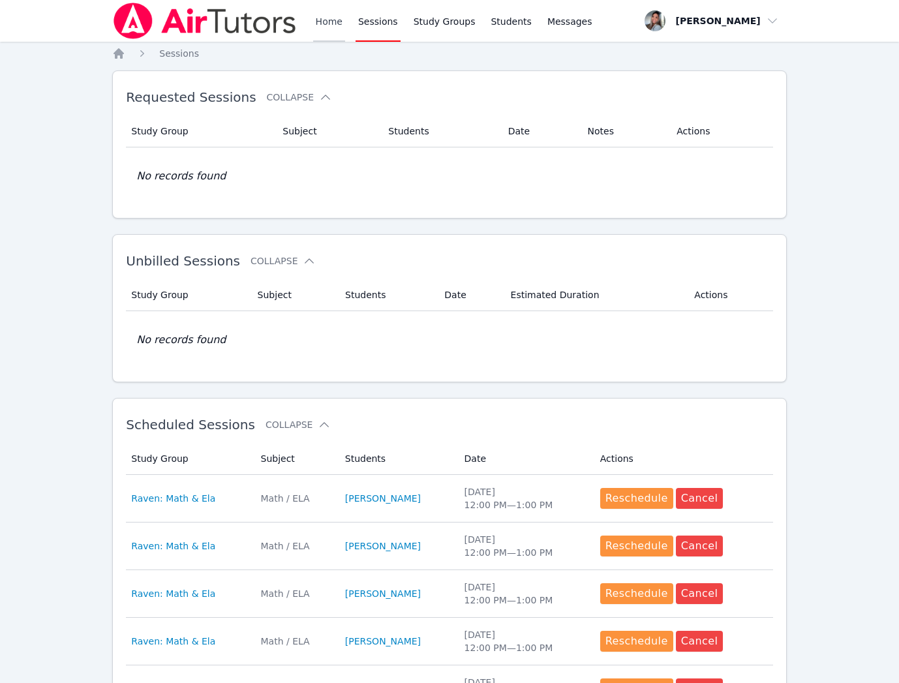
click at [343, 23] on link "Home" at bounding box center [329, 21] width 32 height 42
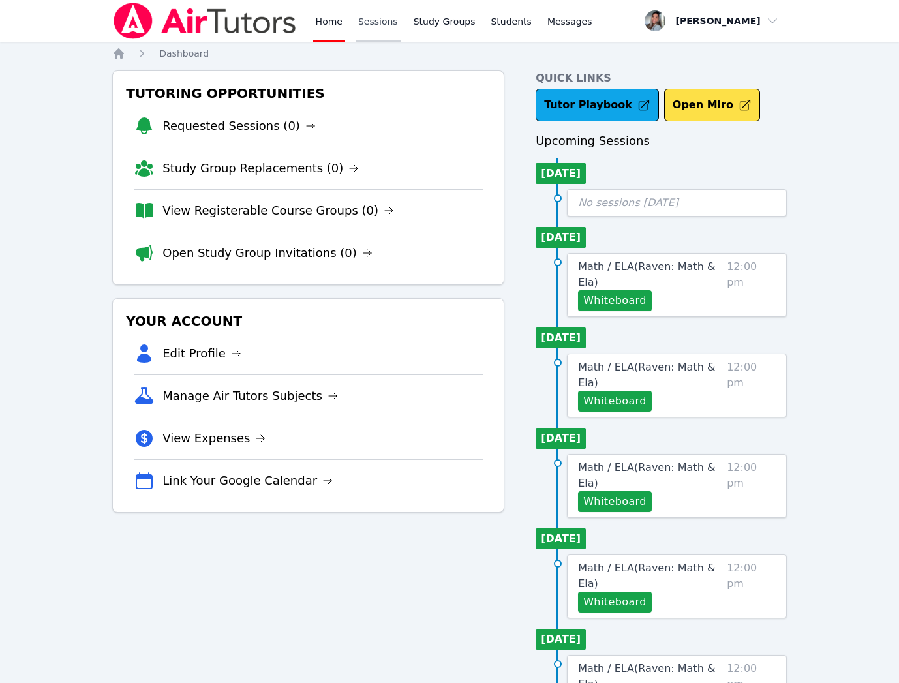
click at [376, 27] on link "Sessions" at bounding box center [378, 21] width 45 height 42
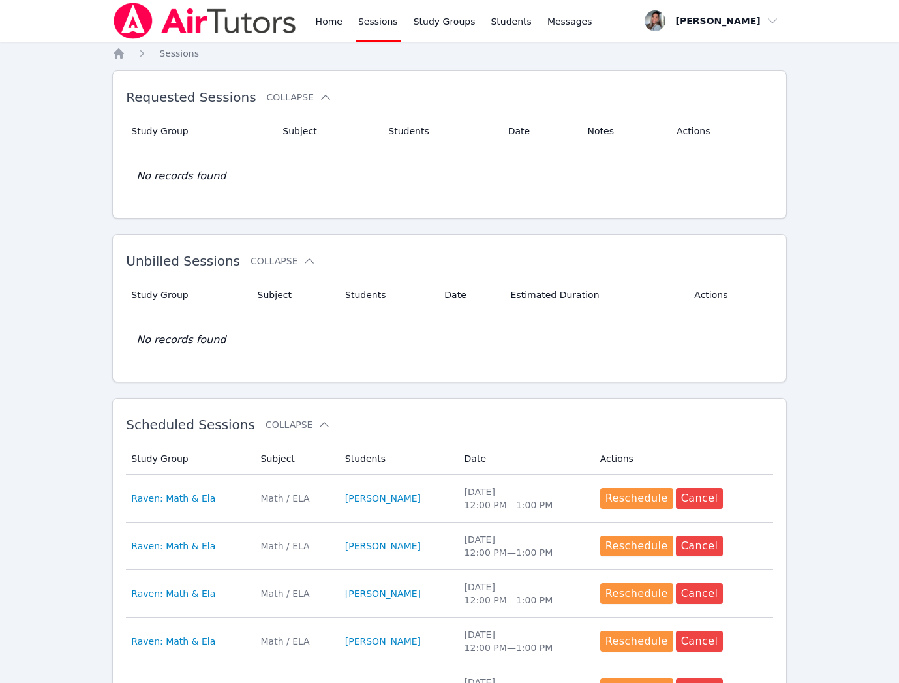
click at [376, 27] on link "Sessions" at bounding box center [378, 21] width 45 height 42
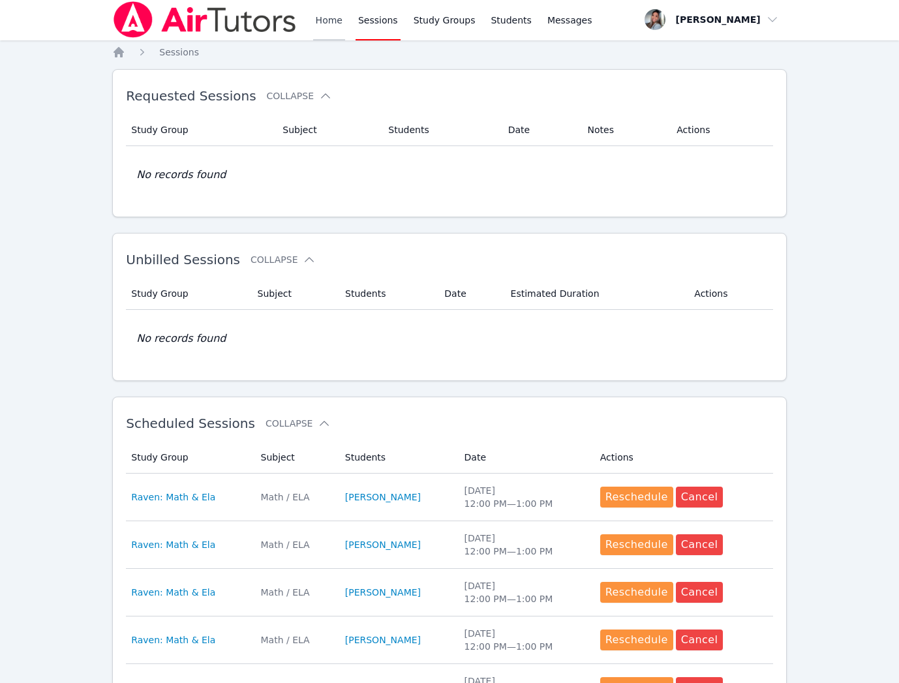
click at [329, 20] on link "Home" at bounding box center [329, 20] width 32 height 42
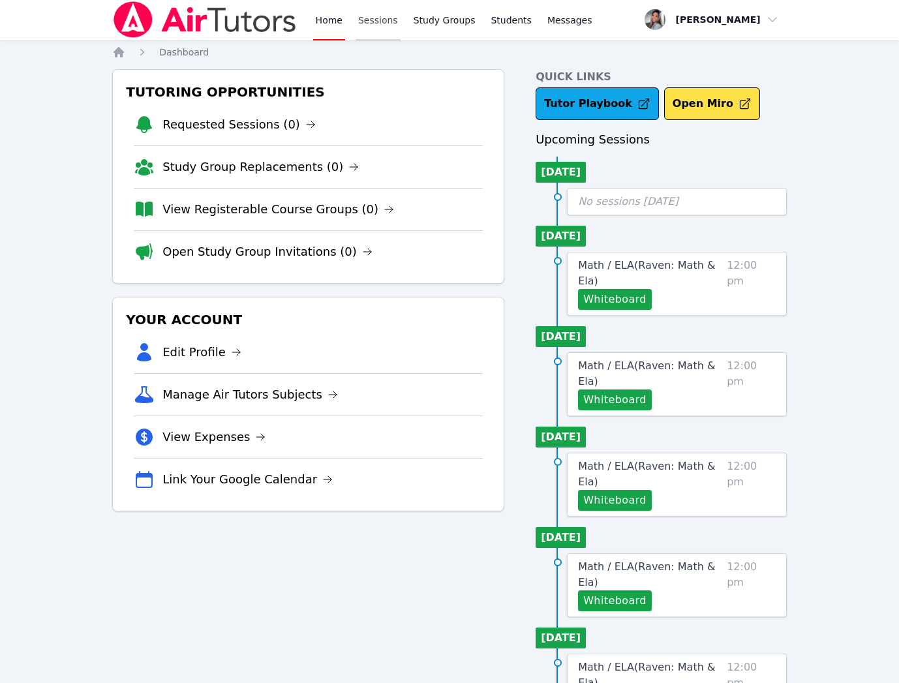
click at [365, 22] on link "Sessions" at bounding box center [378, 20] width 45 height 42
